Goal: Find specific page/section

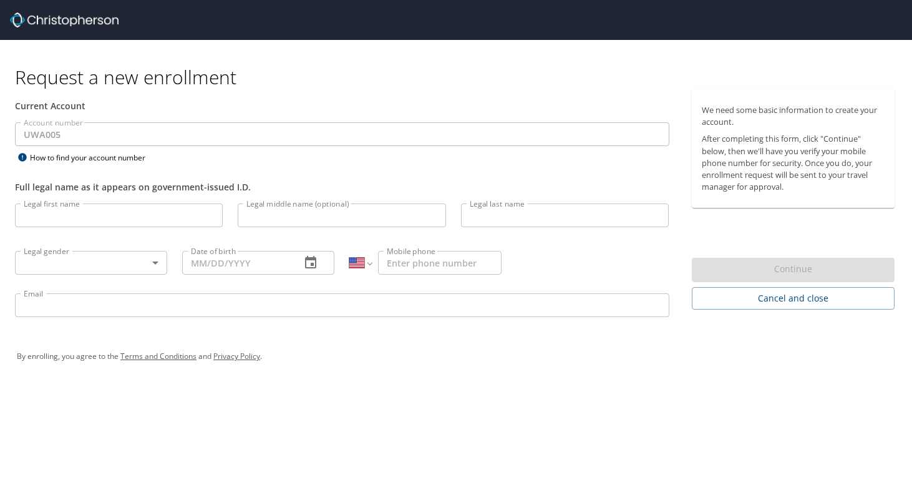
select select "US"
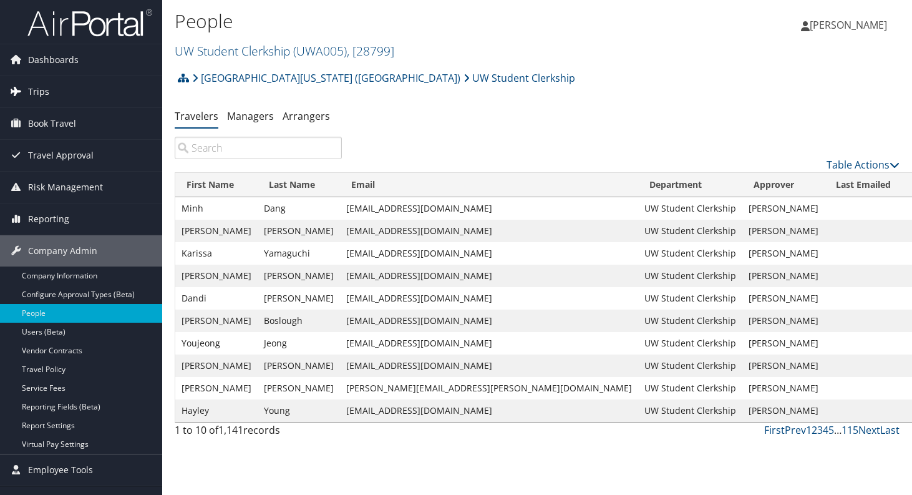
click at [69, 88] on link "Trips" at bounding box center [81, 91] width 162 height 31
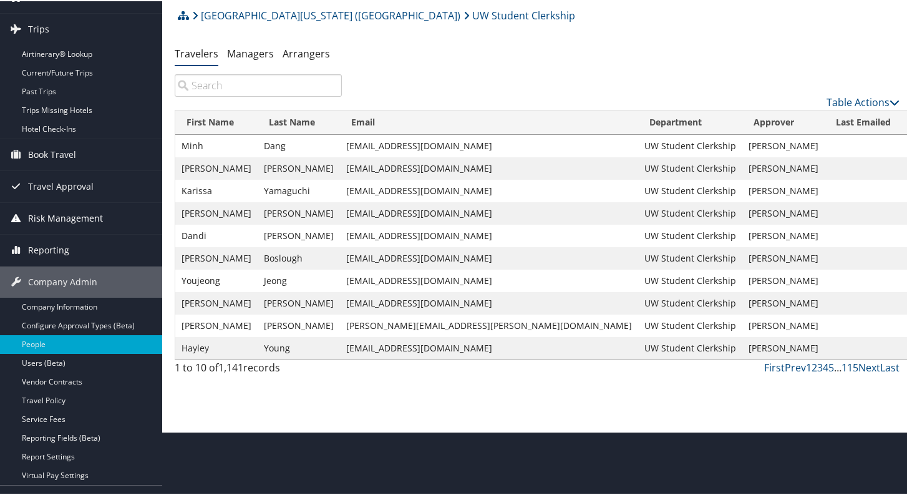
scroll to position [74, 0]
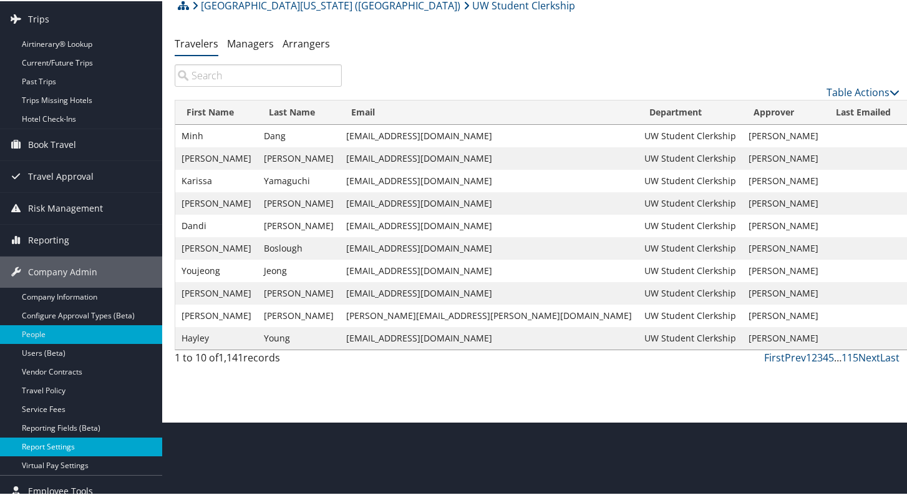
click at [39, 445] on link "Report Settings" at bounding box center [81, 445] width 162 height 19
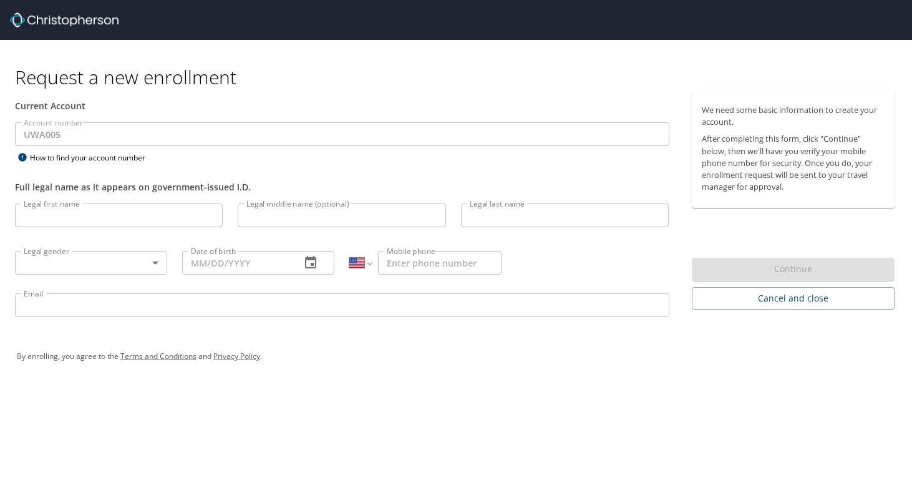
select select "US"
